Goal: Information Seeking & Learning: Learn about a topic

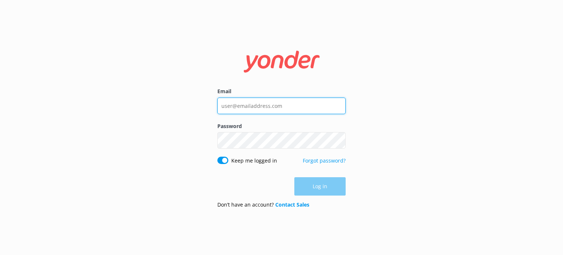
type input "bookings@canyonswing.co.nz"
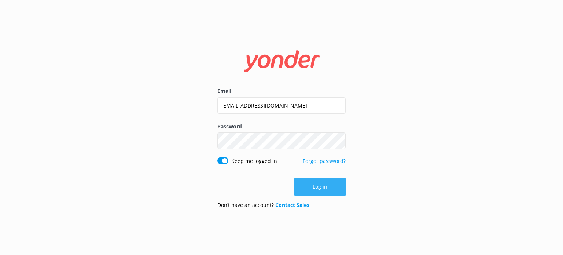
click at [318, 186] on button "Log in" at bounding box center [319, 186] width 51 height 18
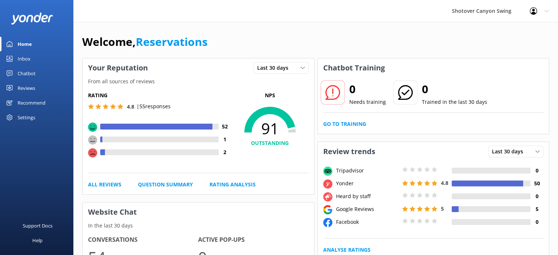
click at [22, 89] on div "Reviews" at bounding box center [27, 88] width 18 height 15
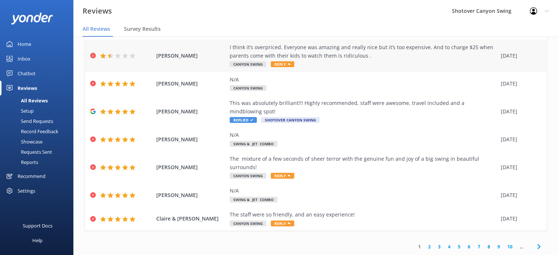
scroll to position [15, 0]
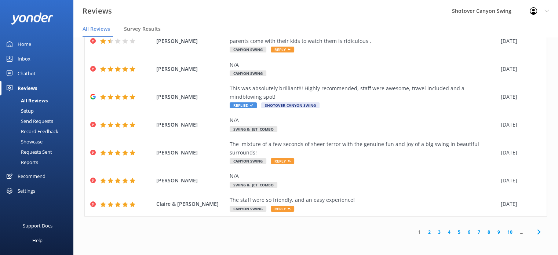
click at [425, 233] on link "2" at bounding box center [429, 231] width 10 height 7
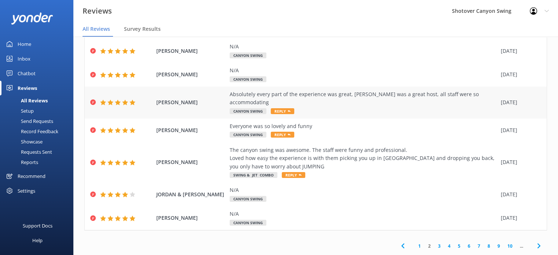
scroll to position [104, 0]
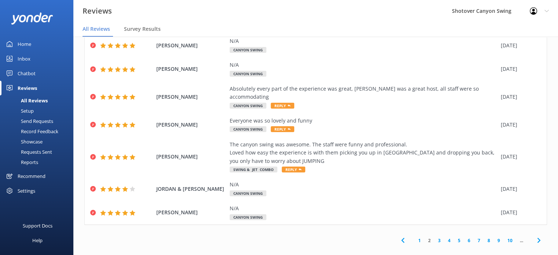
click at [434, 237] on link "3" at bounding box center [439, 240] width 10 height 7
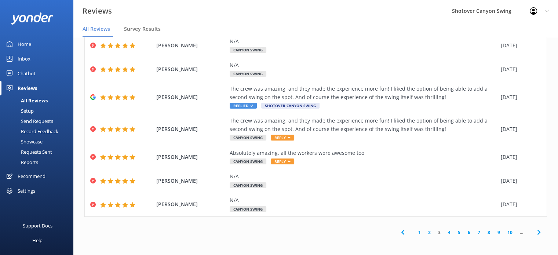
scroll to position [113, 0]
click at [414, 231] on link "1" at bounding box center [419, 231] width 10 height 7
